Goal: Find specific page/section: Find specific page/section

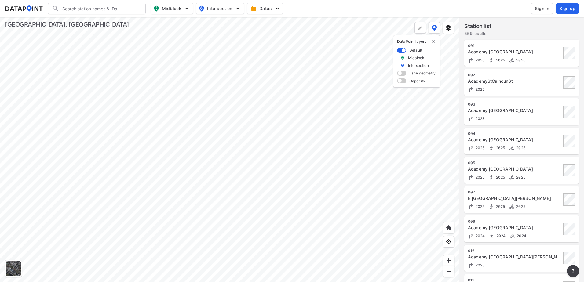
click at [208, 73] on div at bounding box center [229, 149] width 459 height 265
click at [153, 33] on div at bounding box center [229, 149] width 459 height 265
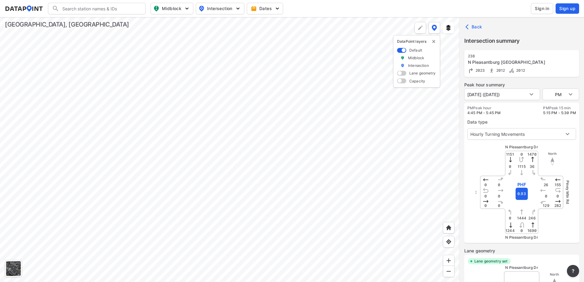
type input "3299"
click at [265, 133] on div at bounding box center [229, 149] width 459 height 265
type input "3366"
click at [466, 95] on body "Search Please enter a search term. Midblock Intersection Dates Sign in Sign up …" at bounding box center [292, 141] width 584 height 282
click at [376, 108] on div at bounding box center [292, 141] width 584 height 282
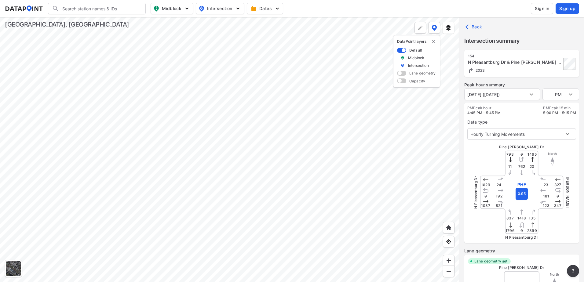
click at [246, 129] on div at bounding box center [229, 149] width 459 height 265
type input "5380"
click at [267, 117] on div at bounding box center [229, 149] width 459 height 265
type input "1315"
click at [228, 151] on div at bounding box center [229, 149] width 459 height 265
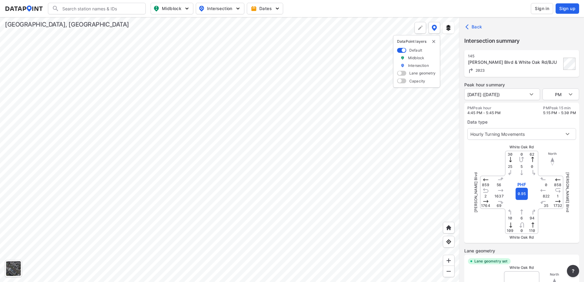
type input "2246"
click at [288, 213] on div at bounding box center [229, 149] width 459 height 265
type input "1835"
click at [239, 236] on div at bounding box center [229, 149] width 459 height 265
type input "1844"
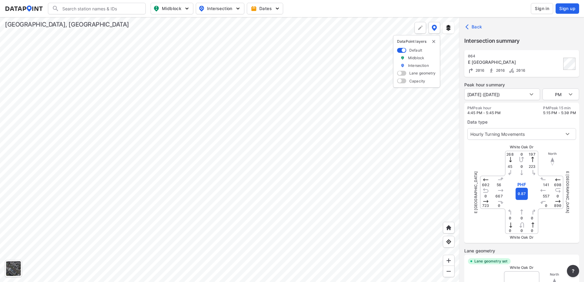
click at [276, 219] on div at bounding box center [229, 149] width 459 height 265
type input "2200"
click at [239, 239] on div at bounding box center [229, 149] width 459 height 265
type input "1844"
click at [466, 92] on body "Search Please enter a search term. Midblock Intersection Dates Sign in Sign up …" at bounding box center [292, 141] width 584 height 282
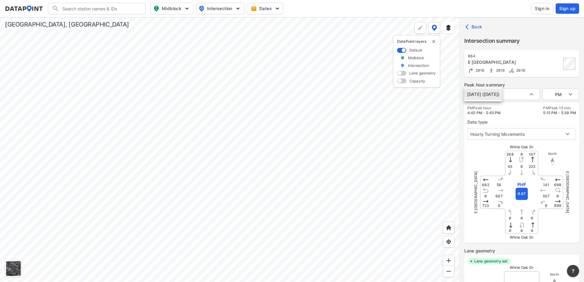
click at [441, 107] on div at bounding box center [292, 141] width 584 height 282
click at [358, 99] on div at bounding box center [229, 149] width 459 height 265
click at [292, 171] on div at bounding box center [229, 149] width 459 height 265
type input "1309"
click at [296, 194] on div at bounding box center [229, 149] width 459 height 265
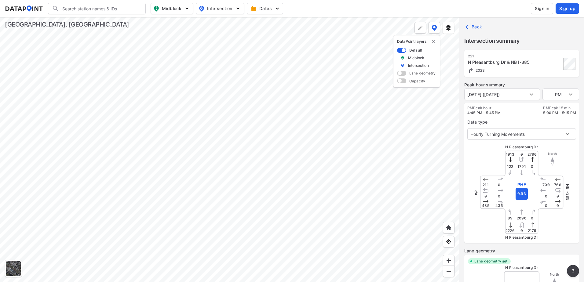
type input "3484"
click at [304, 104] on div at bounding box center [229, 149] width 459 height 265
click at [278, 183] on div at bounding box center [229, 149] width 459 height 265
type input "2209"
click at [296, 107] on div at bounding box center [229, 149] width 459 height 265
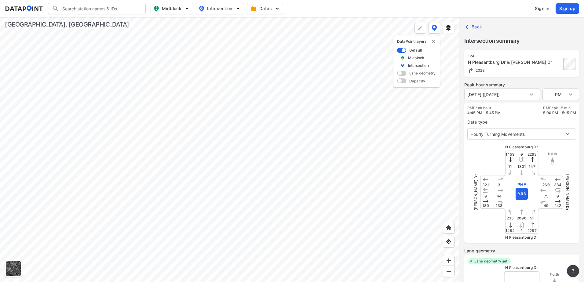
click at [257, 172] on div at bounding box center [229, 149] width 459 height 265
type input "3493"
click at [285, 88] on div at bounding box center [229, 149] width 459 height 265
click at [257, 120] on div at bounding box center [229, 149] width 459 height 265
click at [466, 95] on body "Search Please enter a search term. Midblock Intersection Dates Sign in Sign up …" at bounding box center [292, 141] width 584 height 282
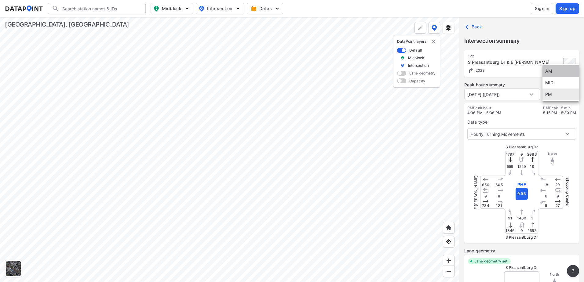
click at [466, 71] on li "AM" at bounding box center [560, 71] width 37 height 12
click at [261, 94] on div at bounding box center [229, 149] width 459 height 265
type input "PM"
click at [284, 205] on div at bounding box center [229, 149] width 459 height 265
type input "3499"
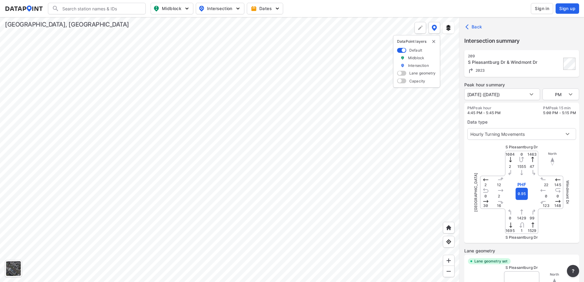
click at [228, 245] on div at bounding box center [229, 149] width 459 height 265
type input "2226"
